Goal: Navigation & Orientation: Find specific page/section

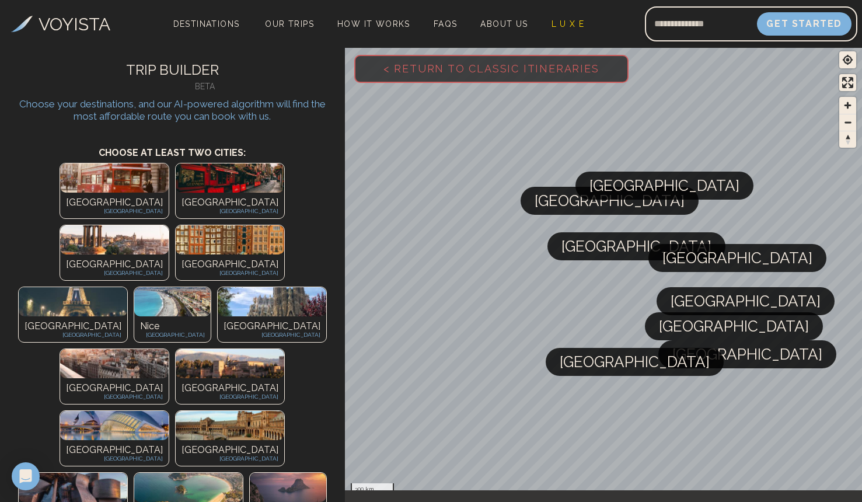
click at [60, 187] on img at bounding box center [114, 177] width 109 height 29
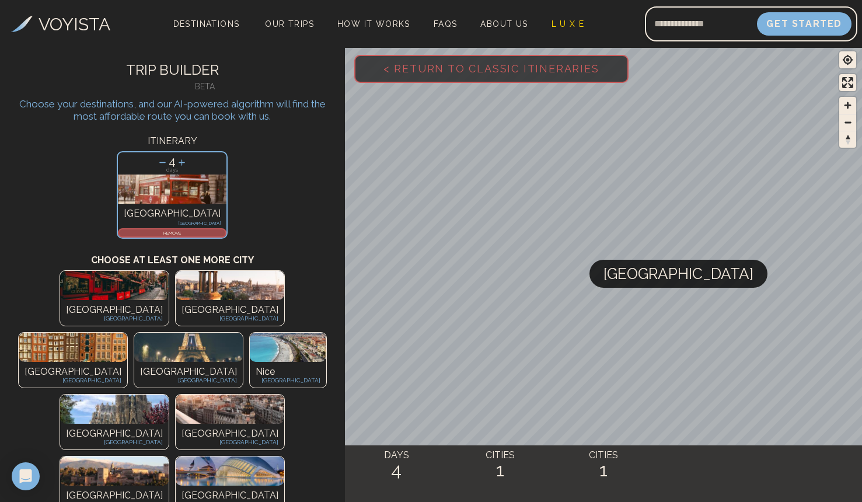
click at [60, 299] on img at bounding box center [114, 285] width 109 height 29
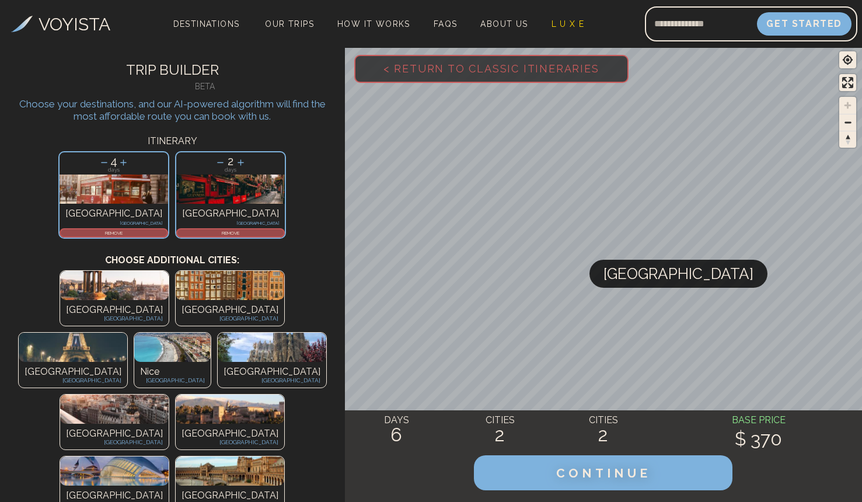
click at [181, 304] on p "[GEOGRAPHIC_DATA]" at bounding box center [229, 310] width 97 height 14
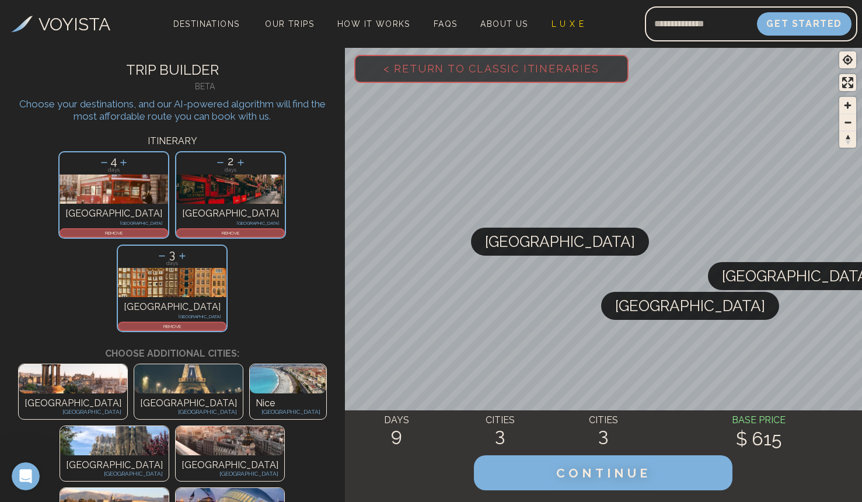
click at [134, 364] on img at bounding box center [188, 378] width 109 height 29
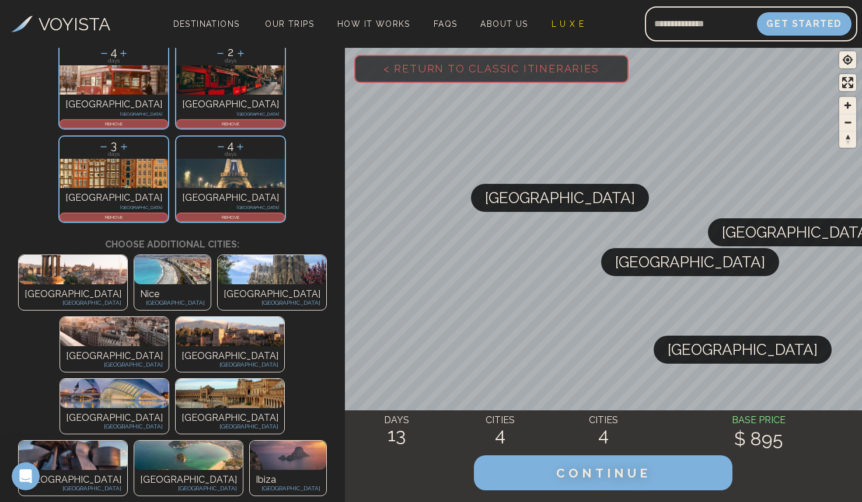
scroll to position [111, 0]
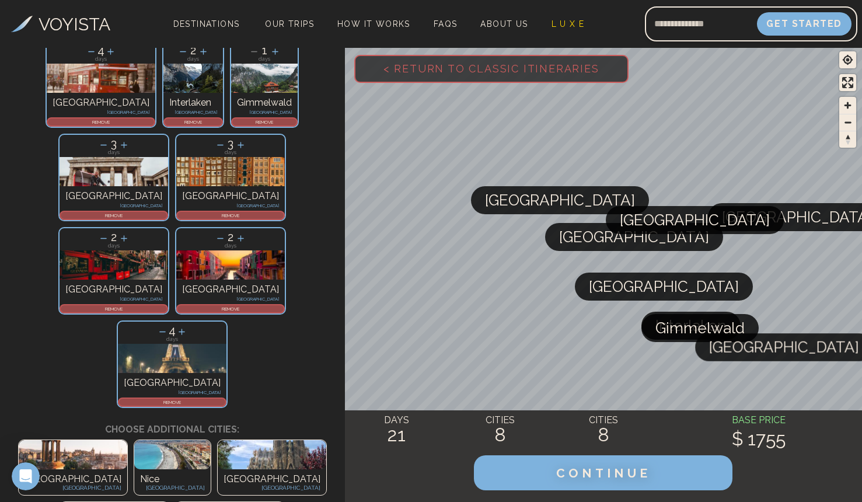
scroll to position [163, 0]
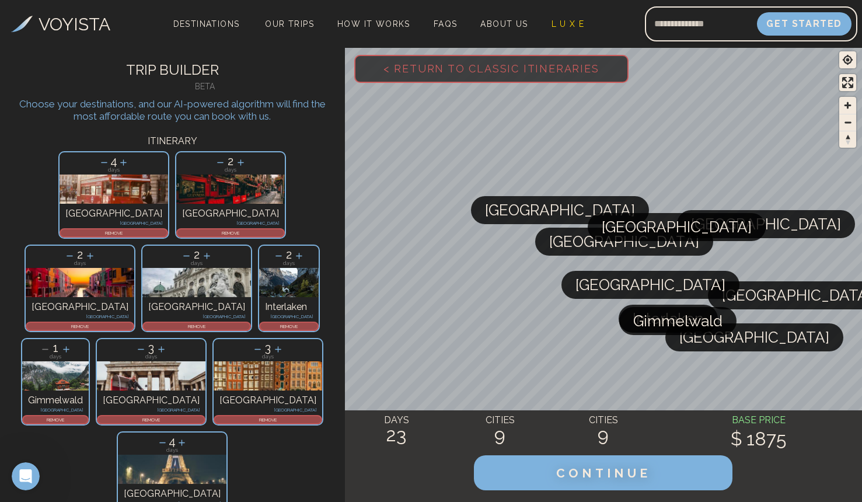
scroll to position [4, 0]
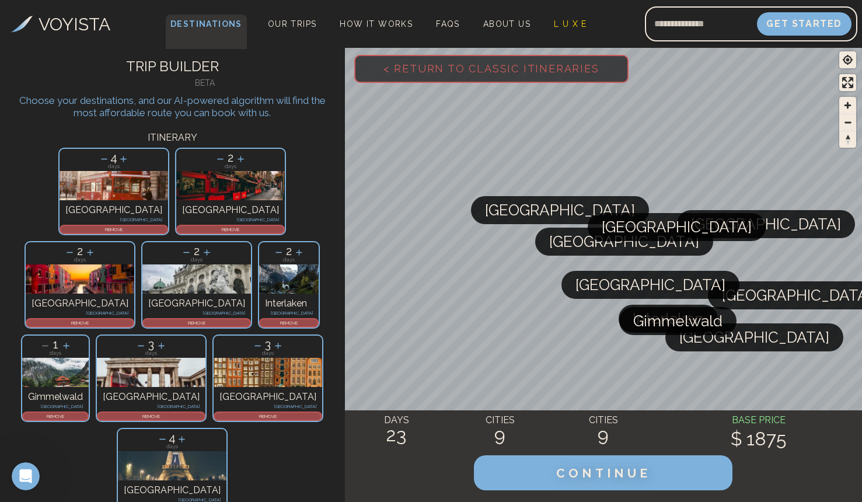
click at [191, 15] on span "Destinations" at bounding box center [206, 32] width 81 height 34
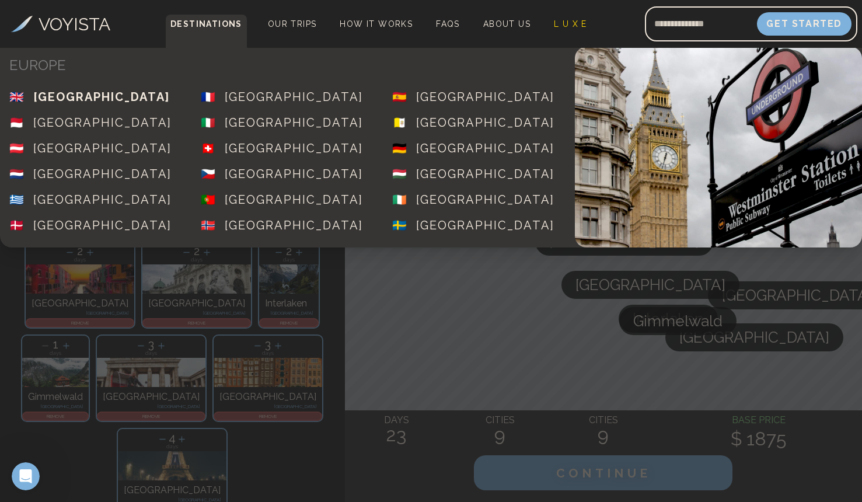
click at [98, 99] on div "[GEOGRAPHIC_DATA]" at bounding box center [101, 97] width 137 height 16
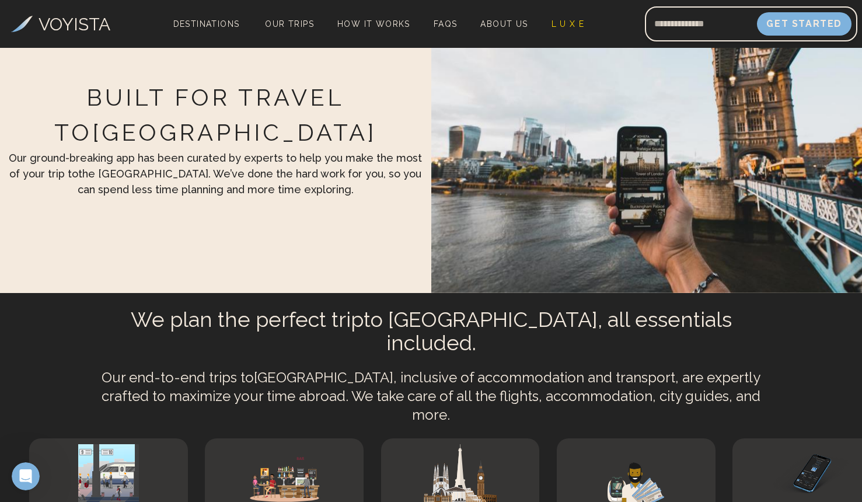
scroll to position [3372, 0]
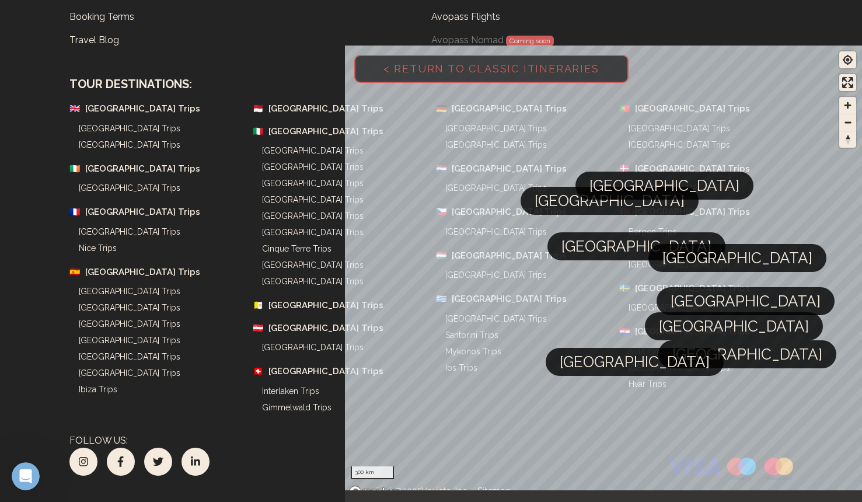
scroll to position [4, 0]
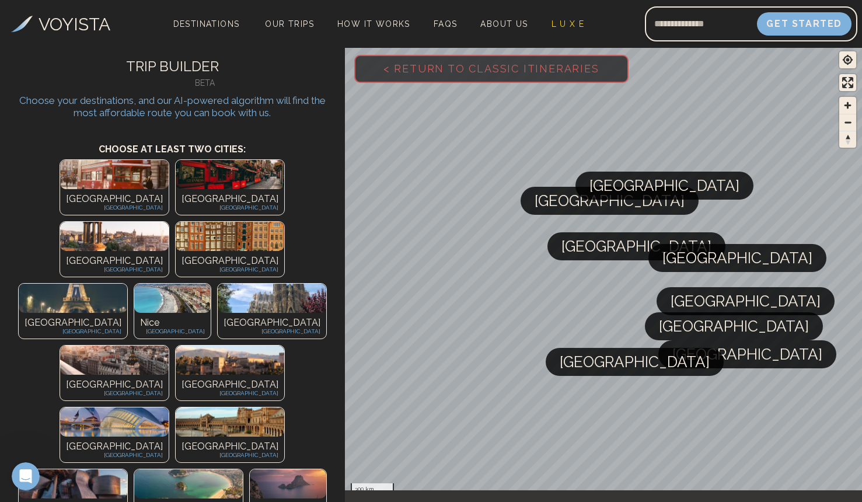
click at [60, 183] on img at bounding box center [114, 174] width 109 height 29
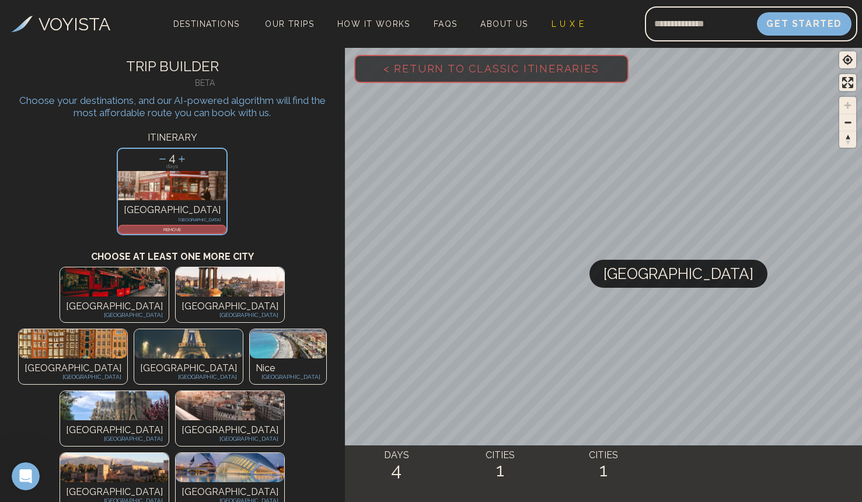
click at [60, 289] on img at bounding box center [114, 281] width 109 height 29
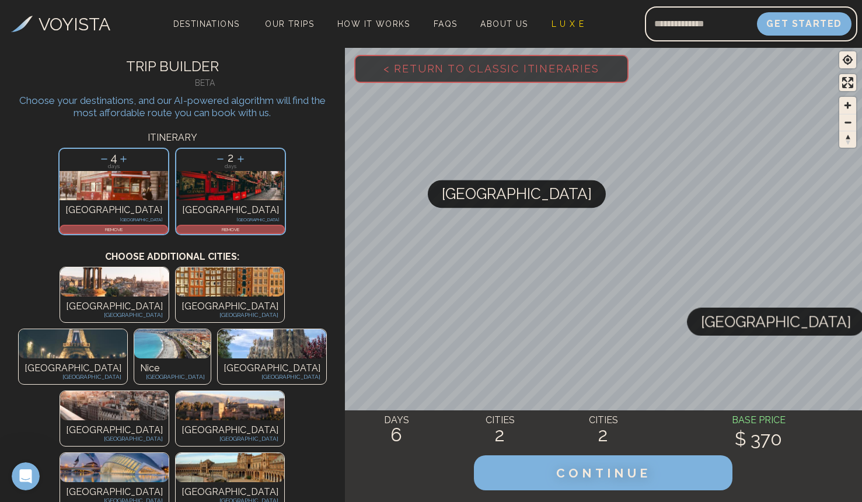
click at [176, 286] on img at bounding box center [230, 281] width 109 height 29
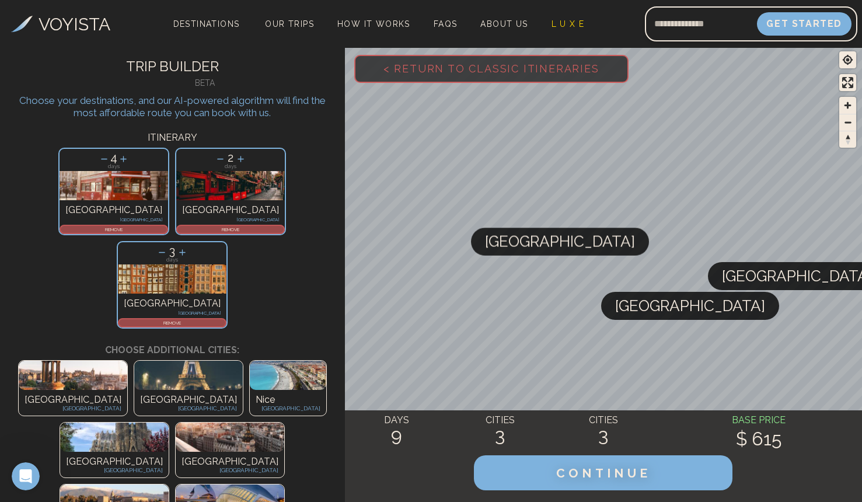
click at [134, 361] on img at bounding box center [188, 375] width 109 height 29
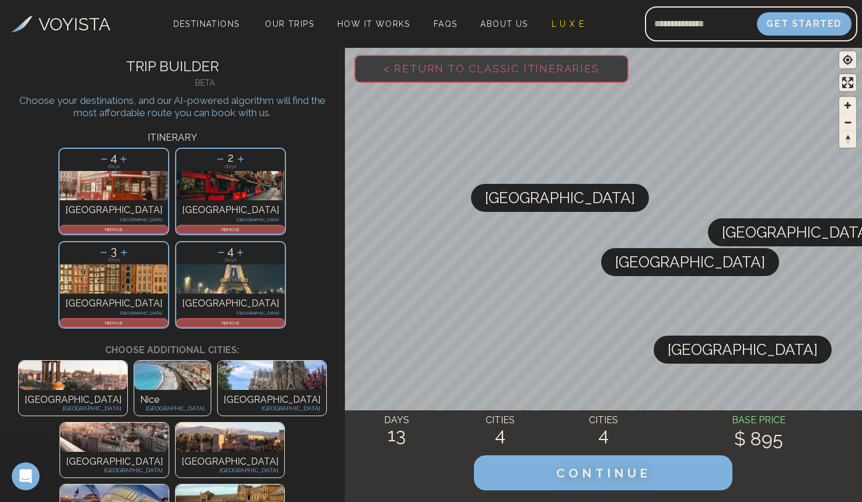
scroll to position [63, 0]
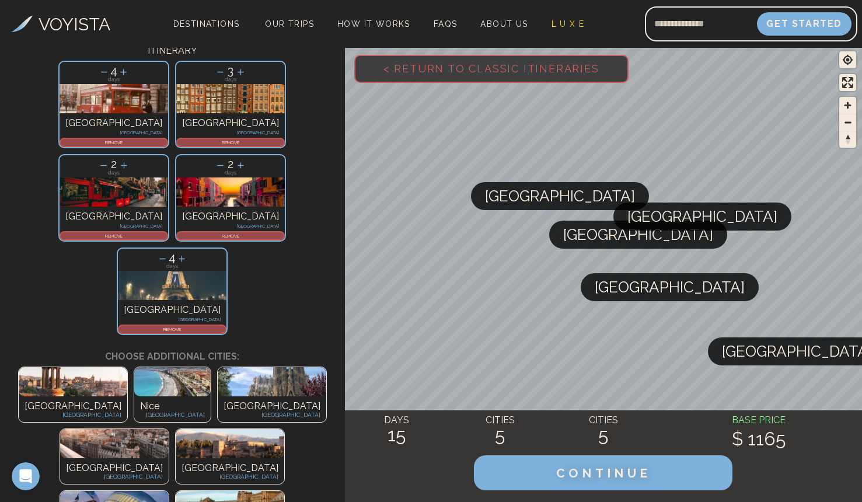
scroll to position [94, 0]
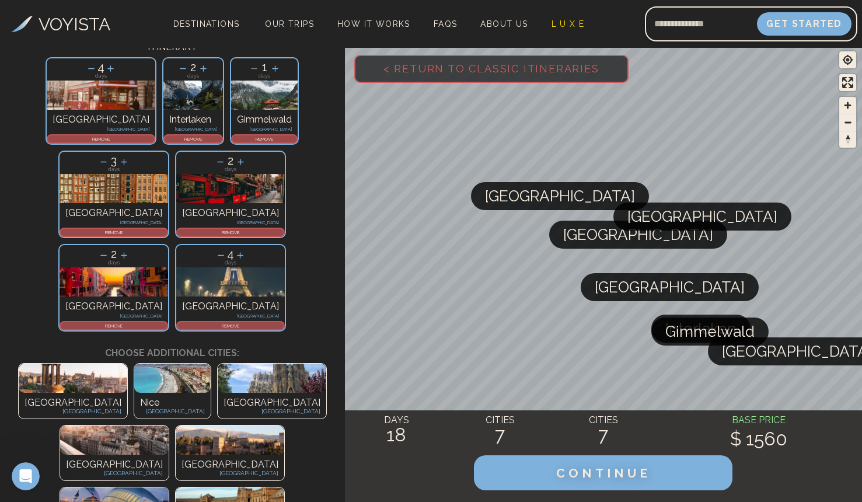
scroll to position [176, 0]
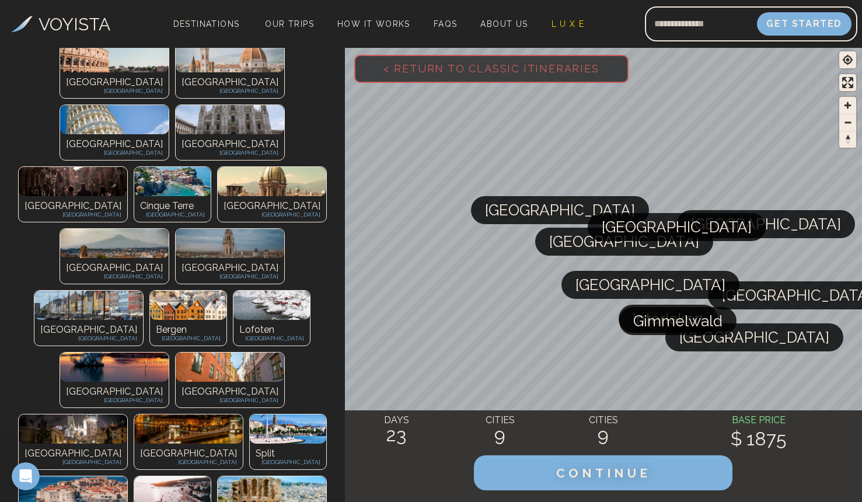
scroll to position [816, 0]
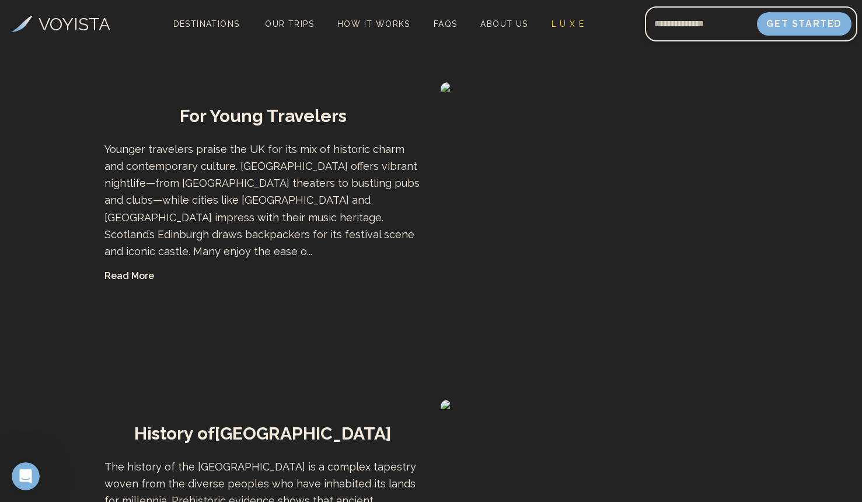
scroll to position [3372, 0]
